Goal: Task Accomplishment & Management: Complete application form

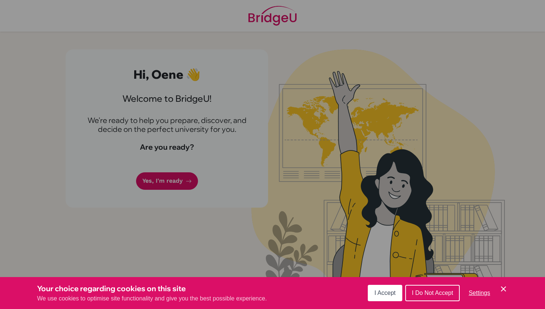
click at [375, 292] on span "I Accept" at bounding box center [385, 292] width 21 height 6
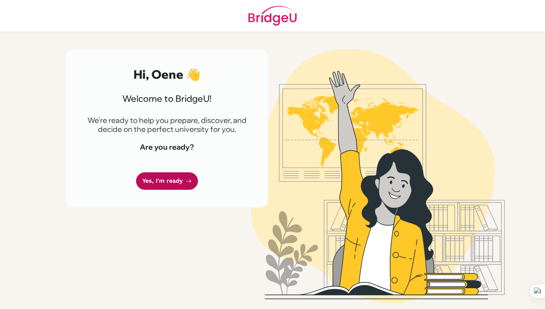
click at [173, 187] on link "Yes, I'm ready" at bounding box center [167, 180] width 62 height 17
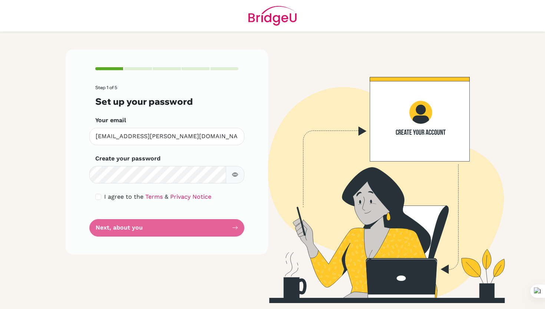
click at [239, 170] on button "button" at bounding box center [235, 174] width 19 height 17
click at [100, 197] on input "checkbox" at bounding box center [98, 197] width 6 height 6
checkbox input "true"
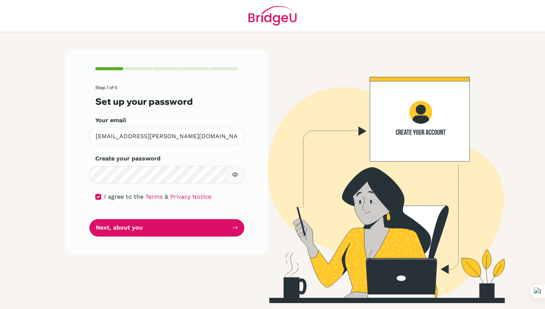
click at [121, 218] on form "Step 1 of 5 Set up your password Your email oene.deiters@ellesmere.com Invalid …" at bounding box center [166, 160] width 143 height 151
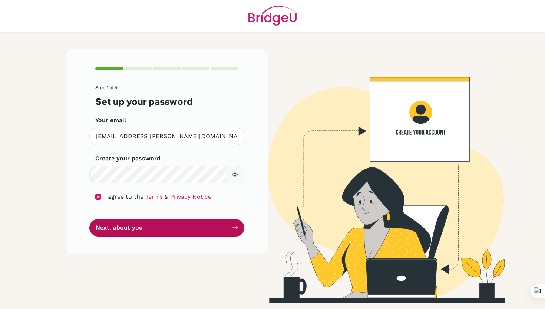
click at [121, 225] on button "Next, about you" at bounding box center [166, 227] width 155 height 17
